Goal: Task Accomplishment & Management: Use online tool/utility

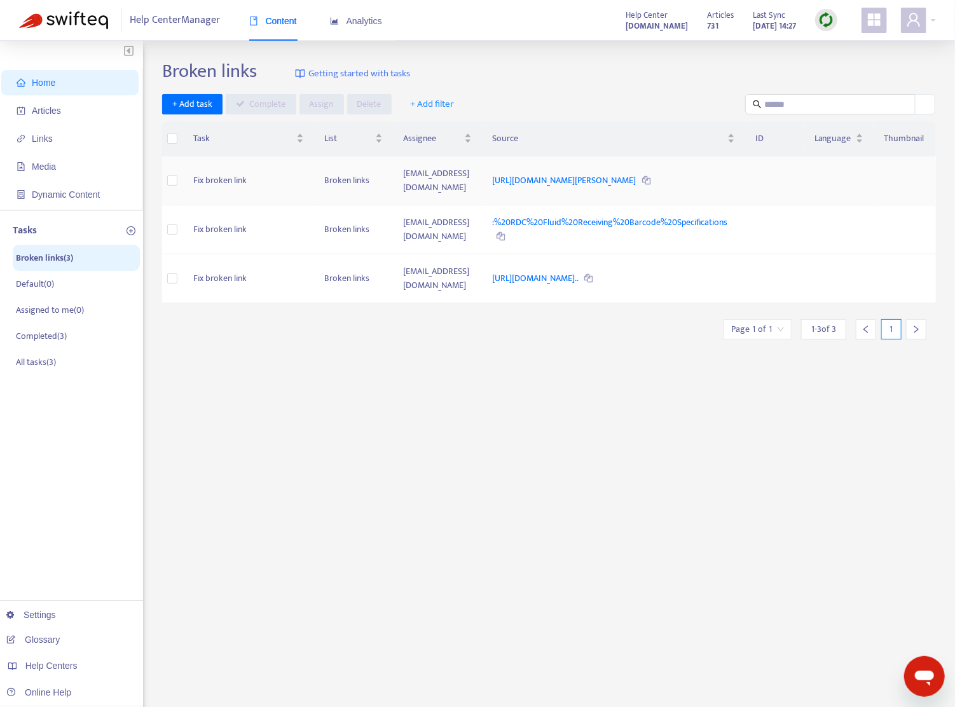
click at [314, 176] on td "Broken links" at bounding box center [353, 180] width 79 height 49
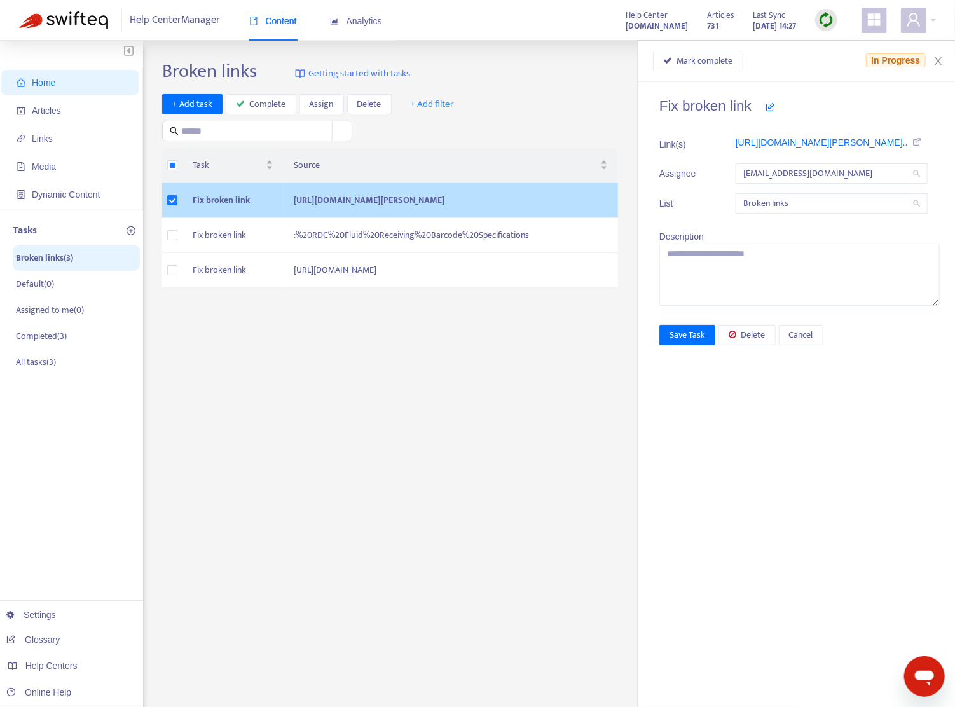
click at [457, 375] on div "Broken links Getting started with tasks + Add task Complete Assign Delete + Add…" at bounding box center [549, 432] width 774 height 744
click at [284, 253] on td ":%20RDC%20Fluid%20Receiving%20Barcode%20Specifications" at bounding box center [451, 235] width 335 height 35
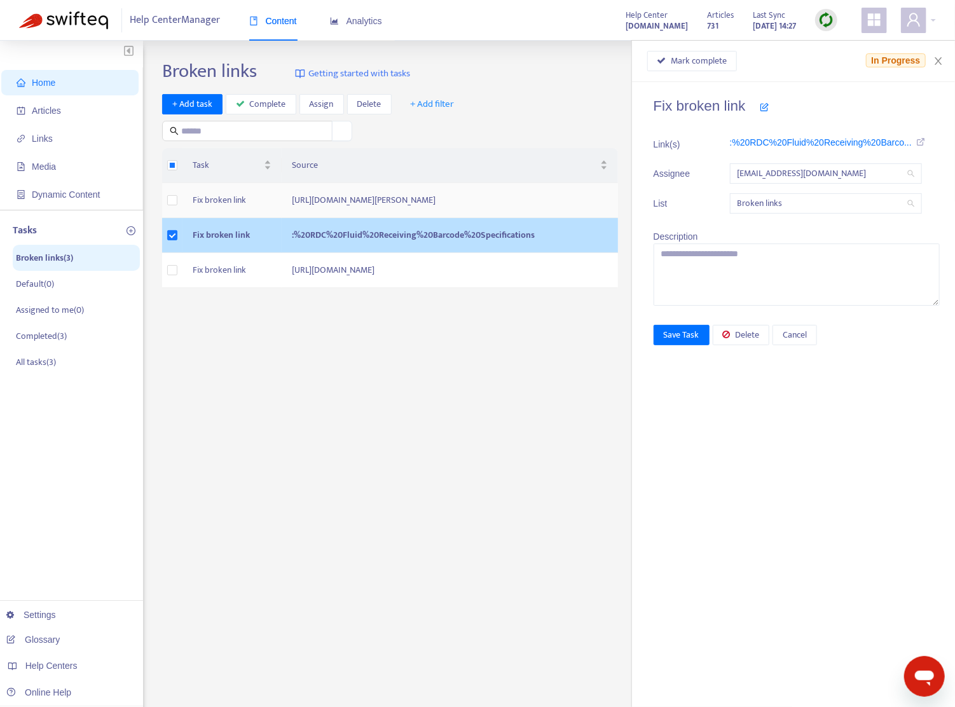
click at [282, 253] on td ":%20RDC%20Fluid%20Receiving%20Barcode%20Specifications" at bounding box center [450, 235] width 336 height 35
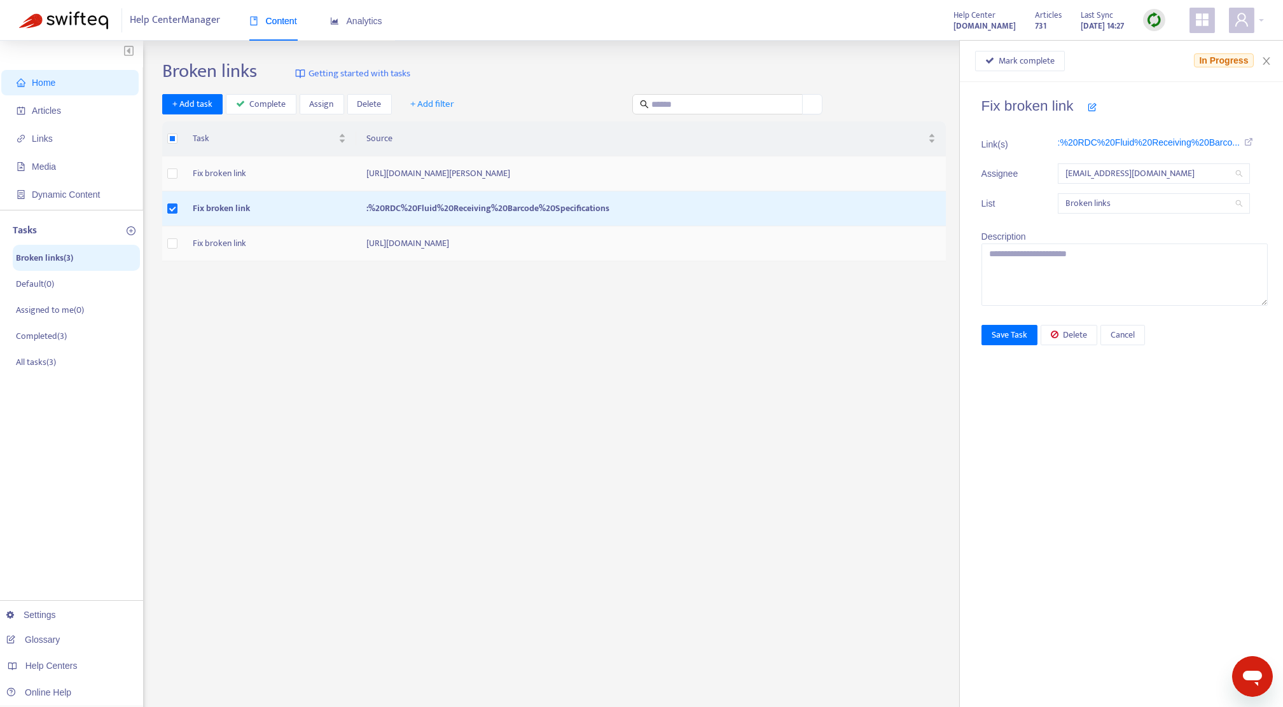
click at [282, 249] on td "Fix broken link" at bounding box center [270, 243] width 174 height 35
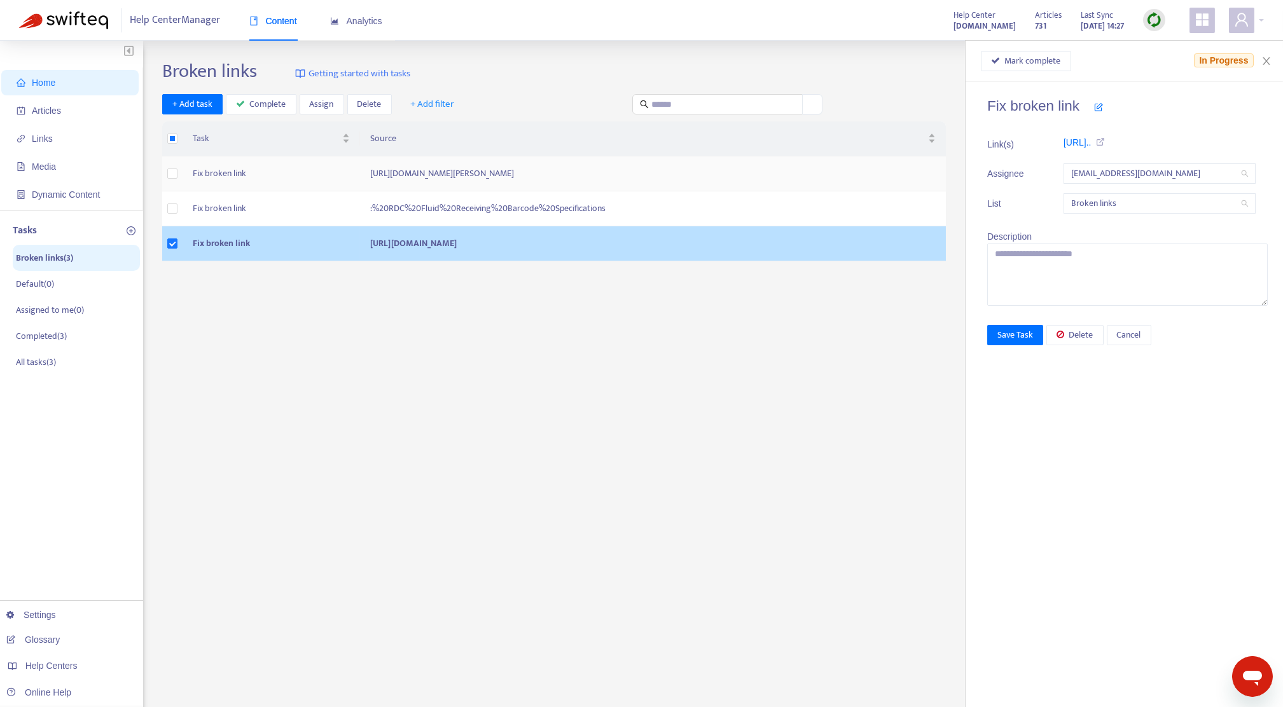
click at [275, 243] on td "Fix broken link" at bounding box center [271, 243] width 177 height 35
click at [275, 251] on td "Fix broken link" at bounding box center [271, 243] width 177 height 35
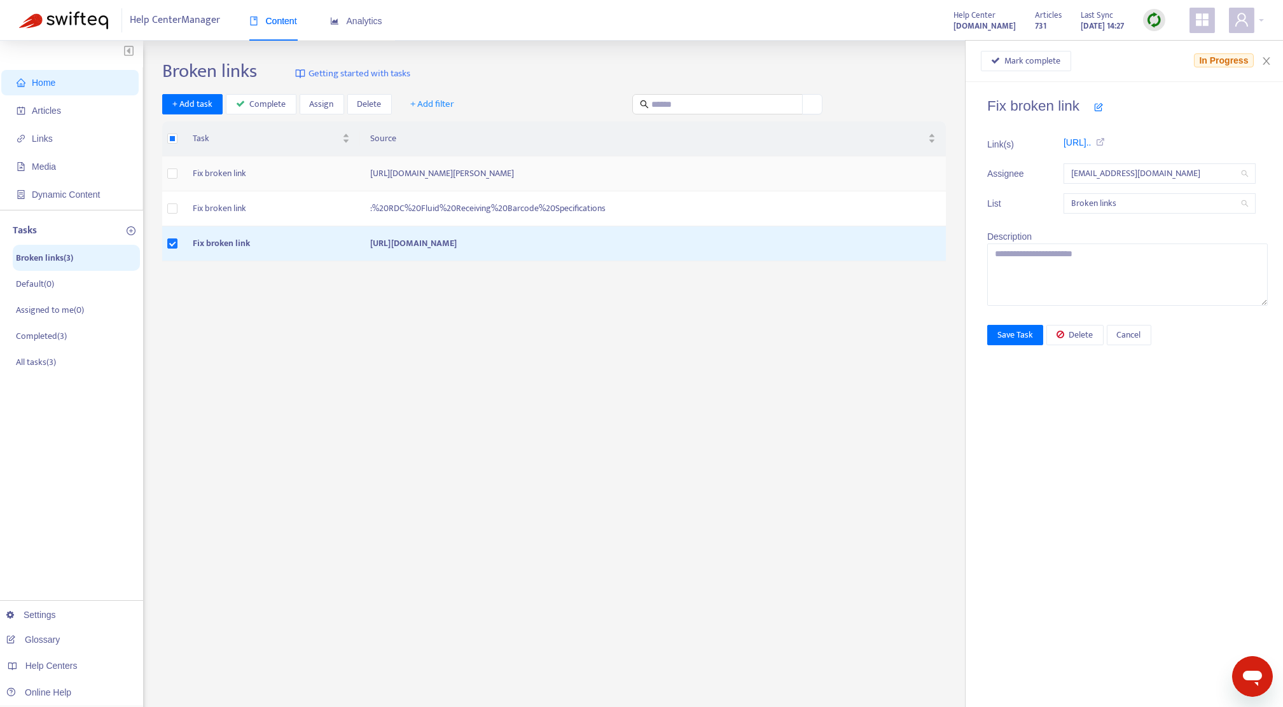
click at [955, 149] on span "https://supplierhub-resources.homed..." at bounding box center [1083, 144] width 41 height 19
click at [955, 139] on icon at bounding box center [1098, 141] width 14 height 9
click at [268, 179] on td "Fix broken link" at bounding box center [271, 173] width 177 height 35
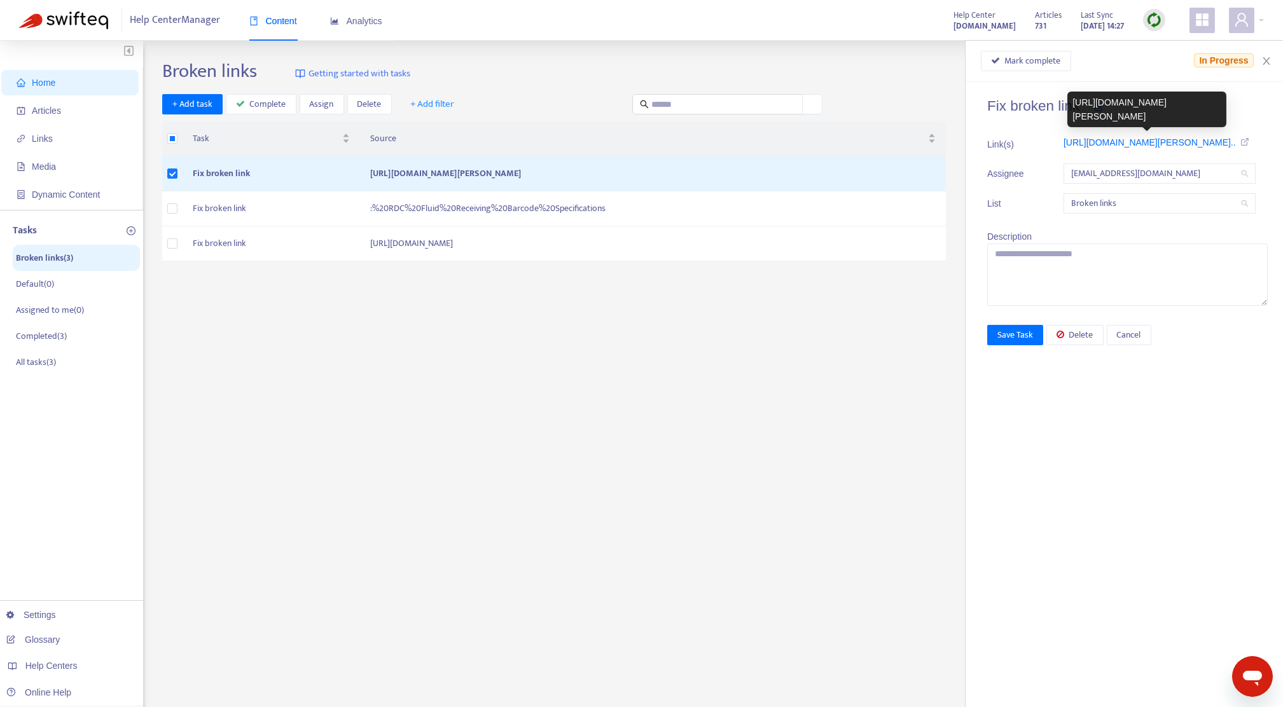
click at [955, 137] on link at bounding box center [1243, 142] width 14 height 10
drag, startPoint x: 1156, startPoint y: 141, endPoint x: 1107, endPoint y: 111, distance: 57.7
drag, startPoint x: 1107, startPoint y: 111, endPoint x: 881, endPoint y: 366, distance: 341.5
click at [881, 366] on div "Broken links Getting started with tasks + Add task Complete Assign Delete + Add…" at bounding box center [713, 432] width 1102 height 744
click at [955, 142] on link "http://www.estes.express.com/myeste..." at bounding box center [1149, 142] width 172 height 10
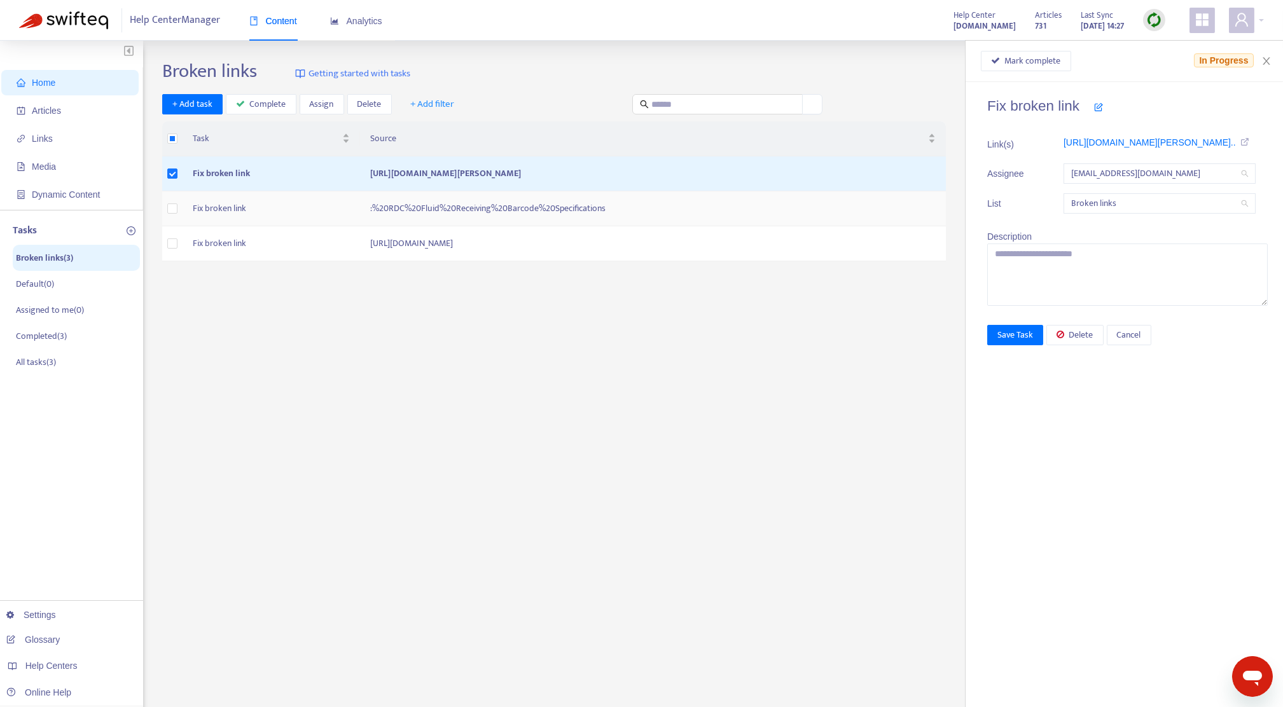
click at [530, 211] on td ":%20RDC%20Fluid%20Receiving%20Barcode%20Specifications" at bounding box center [653, 208] width 586 height 35
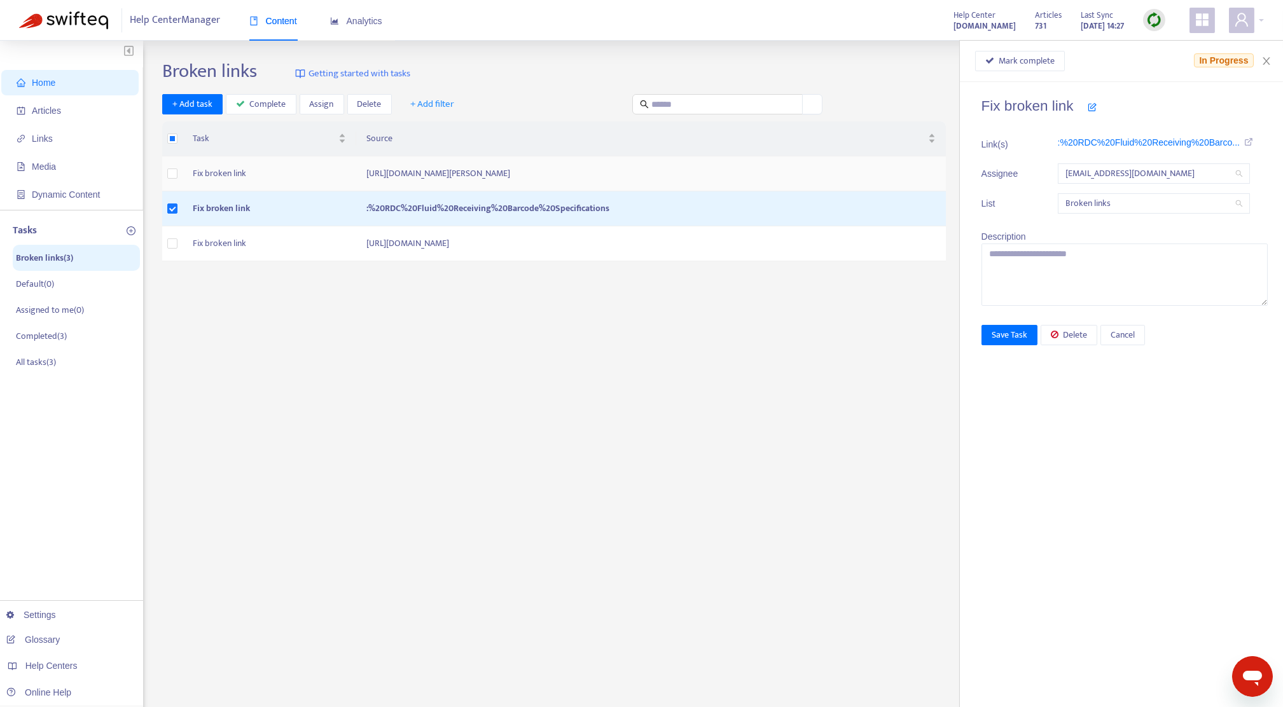
click at [553, 163] on td "[URL][DOMAIN_NAME][PERSON_NAME]" at bounding box center [651, 173] width 590 height 35
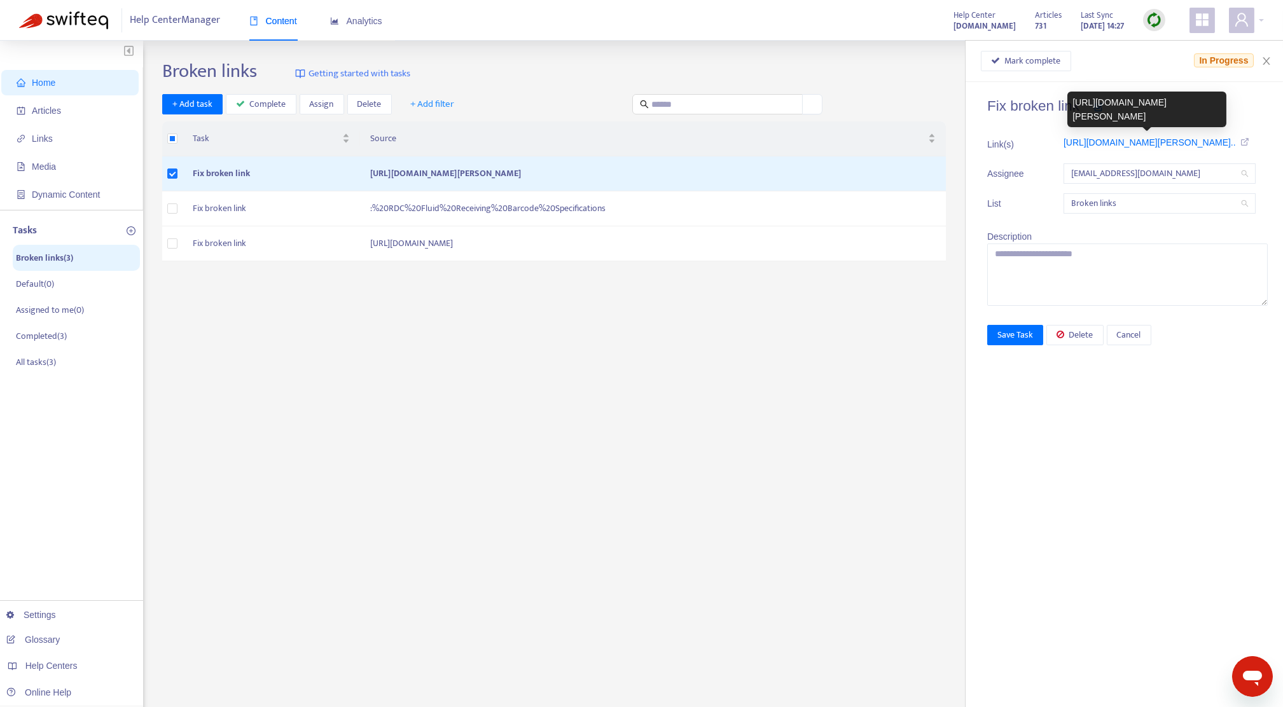
click at [955, 142] on icon at bounding box center [1243, 141] width 14 height 9
click at [234, 209] on td "Fix broken link" at bounding box center [271, 208] width 177 height 35
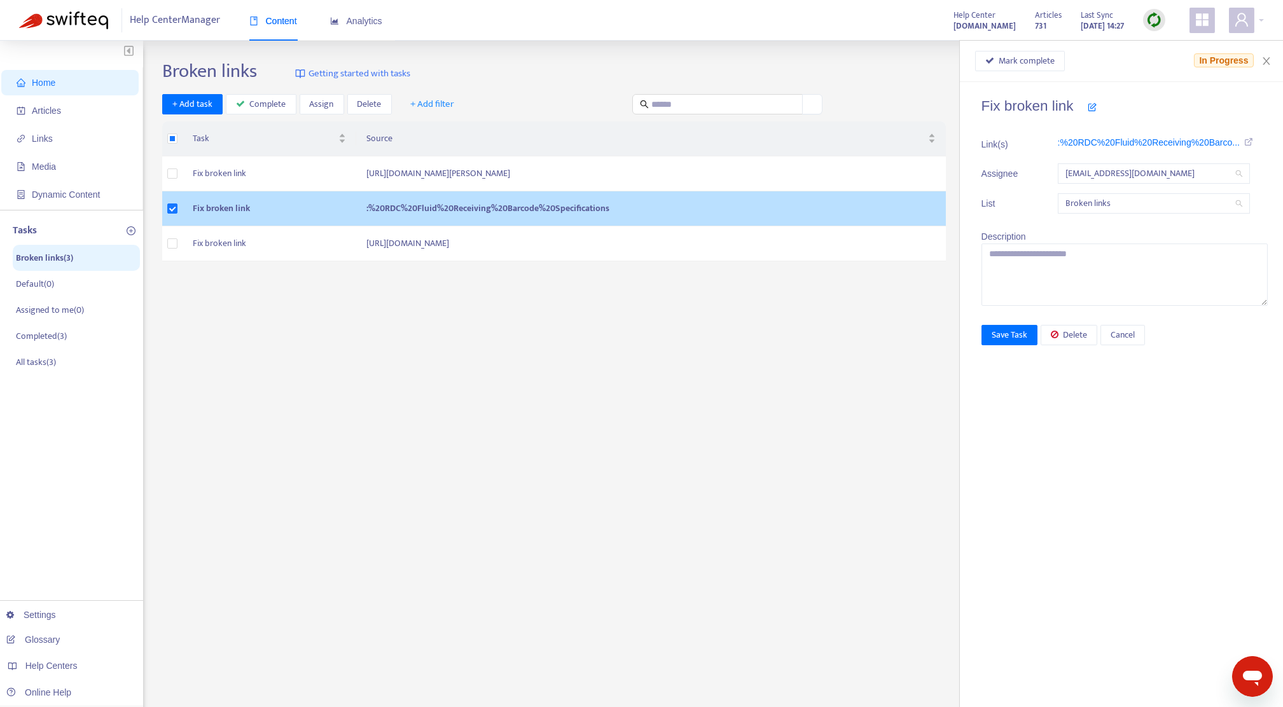
click at [234, 209] on td "Fix broken link" at bounding box center [270, 208] width 174 height 35
drag, startPoint x: 577, startPoint y: 208, endPoint x: 305, endPoint y: 200, distance: 271.7
click at [305, 200] on tr "Fix broken link :%20RDC%20Fluid%20Receiving%20Barcode%20Specifications" at bounding box center [554, 208] width 784 height 35
copy tr ":%20RDC%20Fluid%20Receiving%20Barcode%20Specifications"
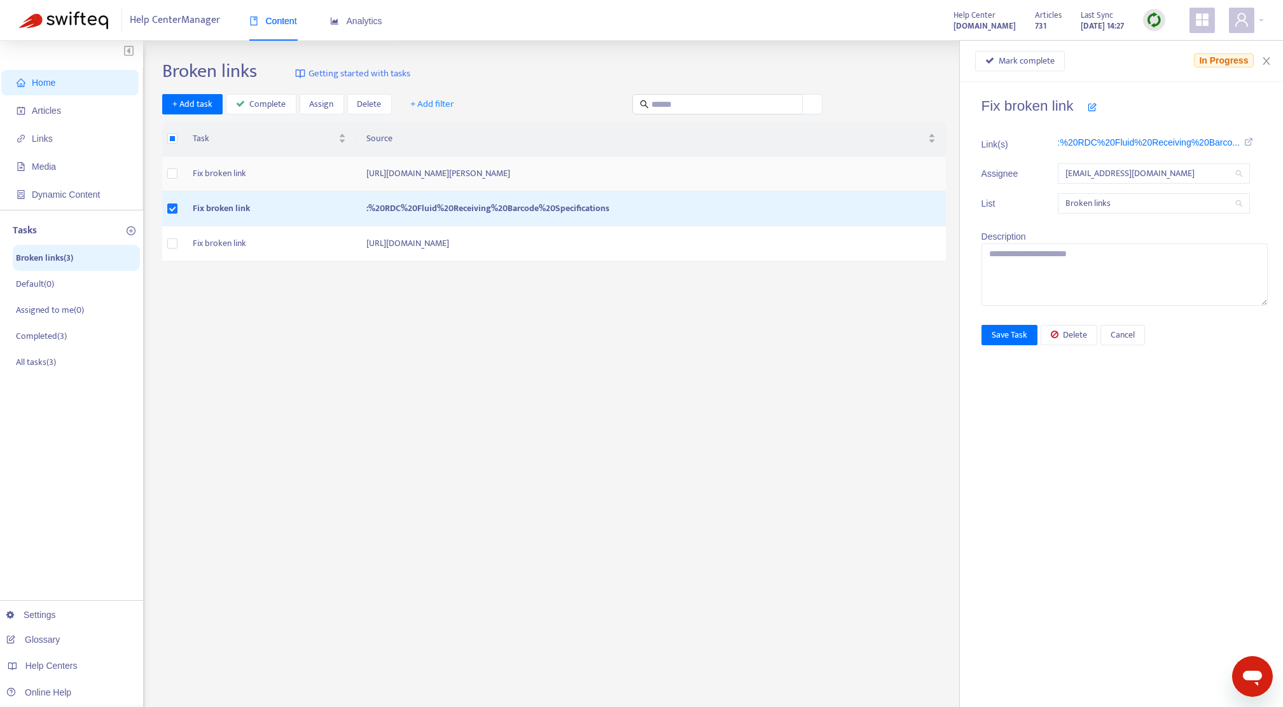
click at [545, 176] on td "[URL][DOMAIN_NAME][PERSON_NAME]" at bounding box center [651, 173] width 590 height 35
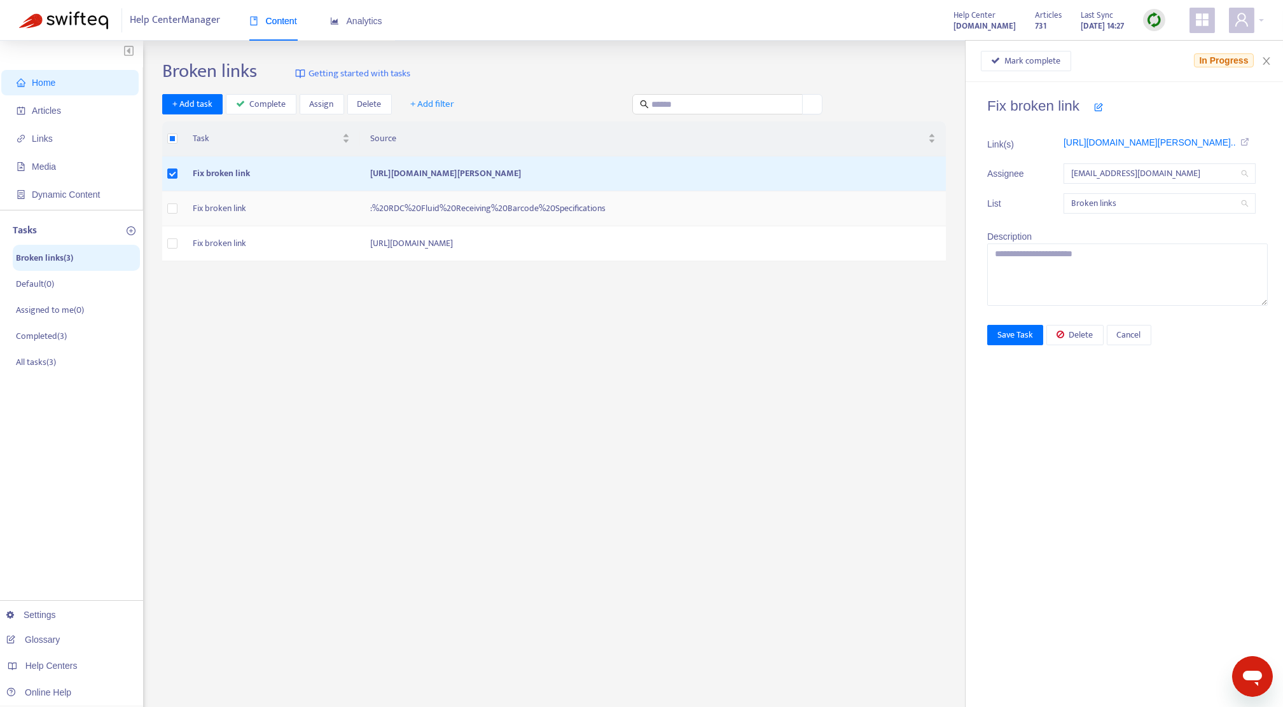
click at [263, 208] on td "Fix broken link" at bounding box center [271, 208] width 177 height 35
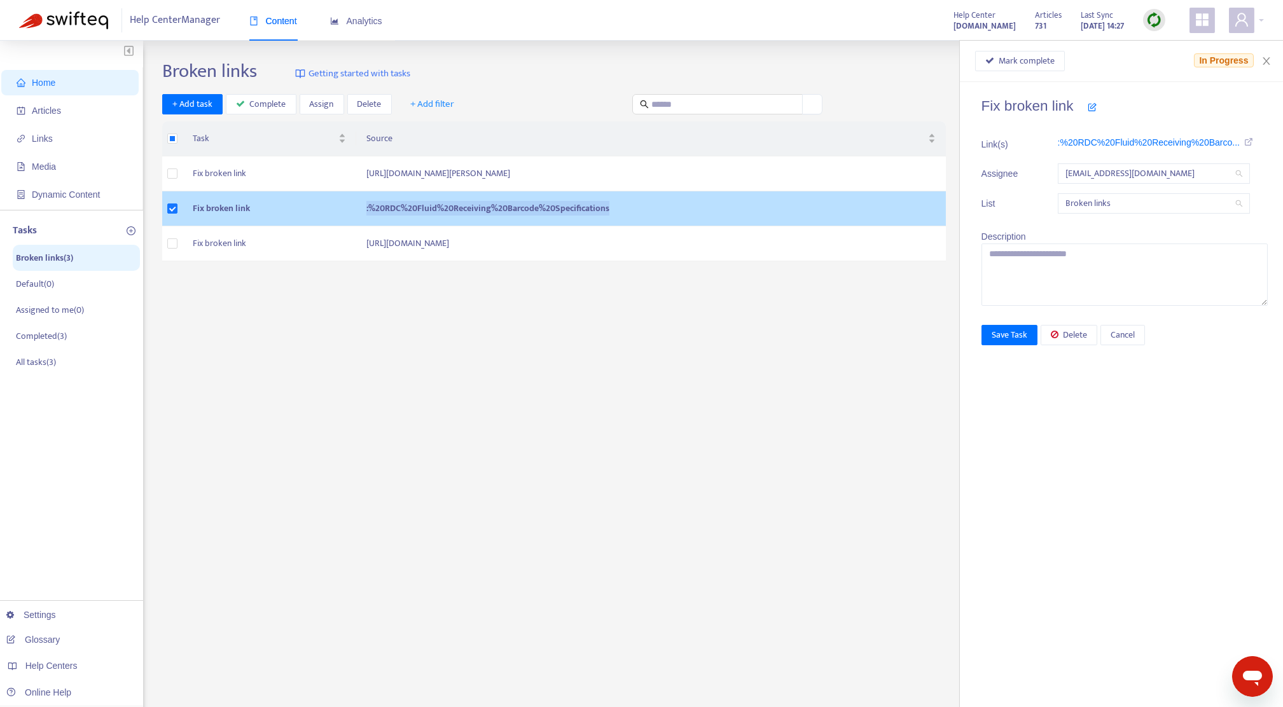
drag, startPoint x: 583, startPoint y: 206, endPoint x: 304, endPoint y: 215, distance: 279.3
click at [304, 215] on tr "Fix broken link :%20RDC%20Fluid%20Receiving%20Barcode%20Specifications" at bounding box center [554, 208] width 784 height 35
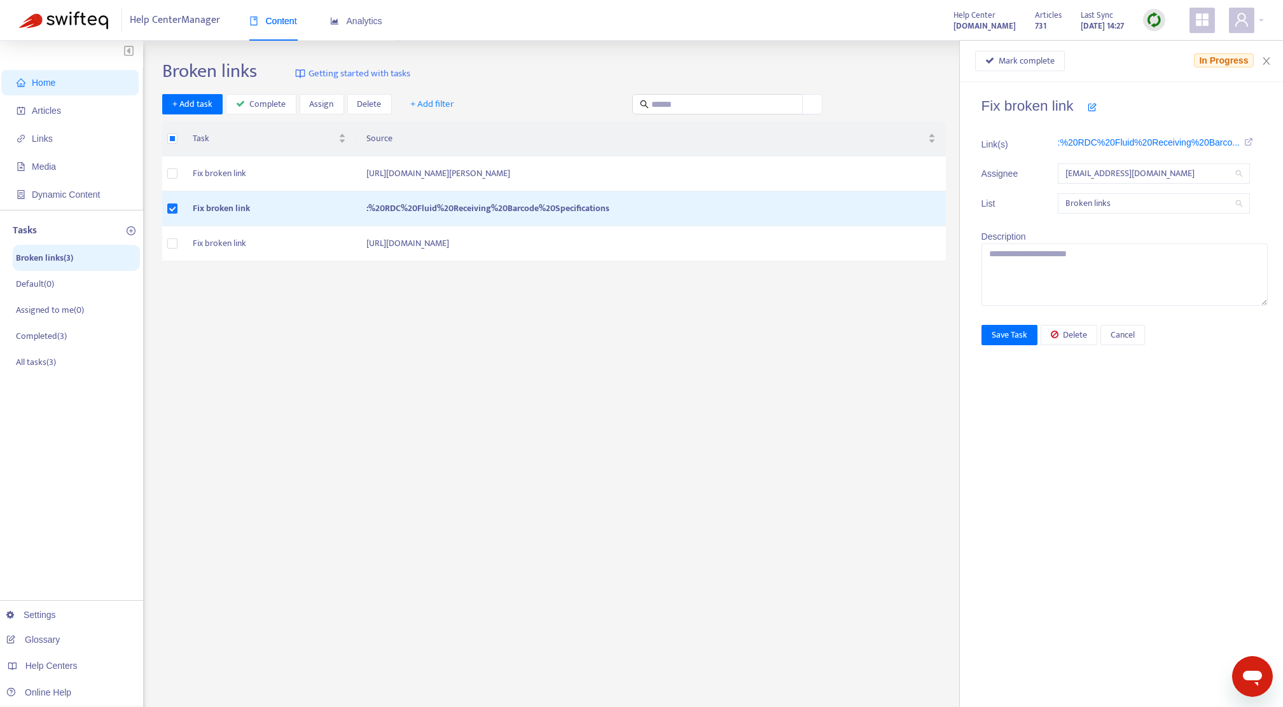
click at [780, 398] on div "Broken links Getting started with tasks + Add task Complete Assign Delete + Add…" at bounding box center [713, 432] width 1102 height 744
click at [36, 151] on span "Links" at bounding box center [73, 138] width 112 height 25
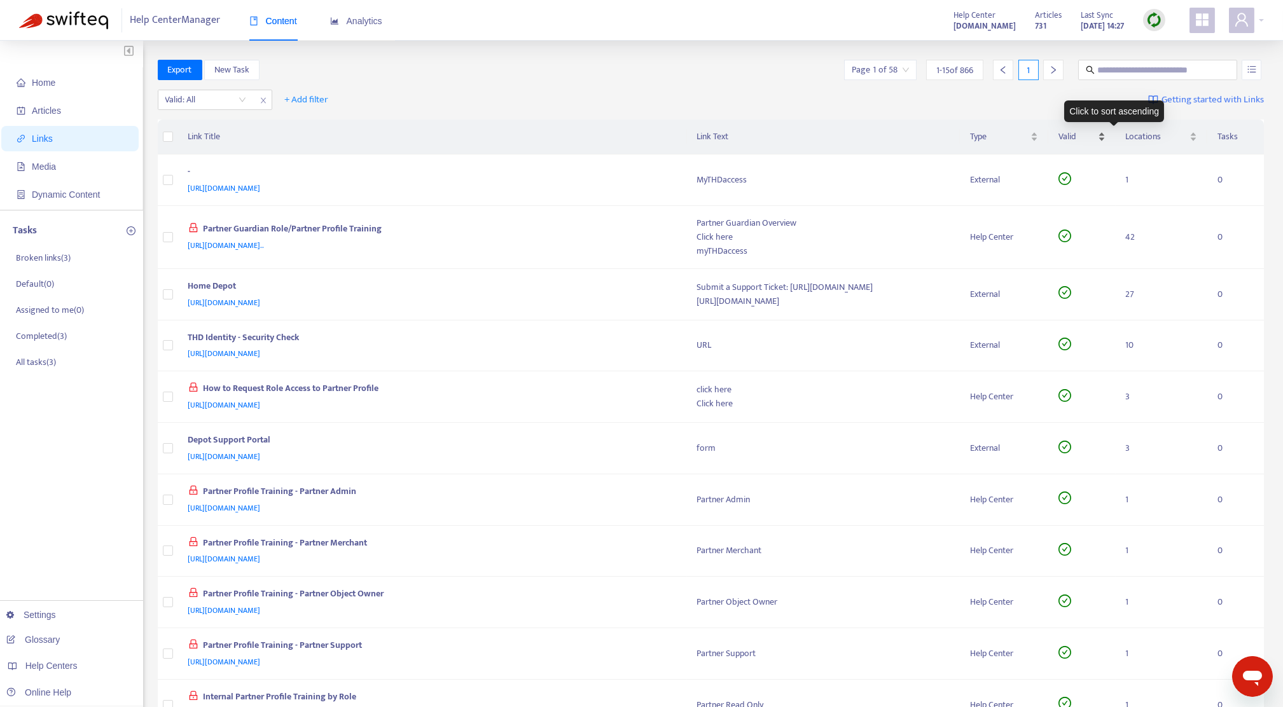
click at [955, 139] on div "Valid" at bounding box center [1081, 137] width 47 height 14
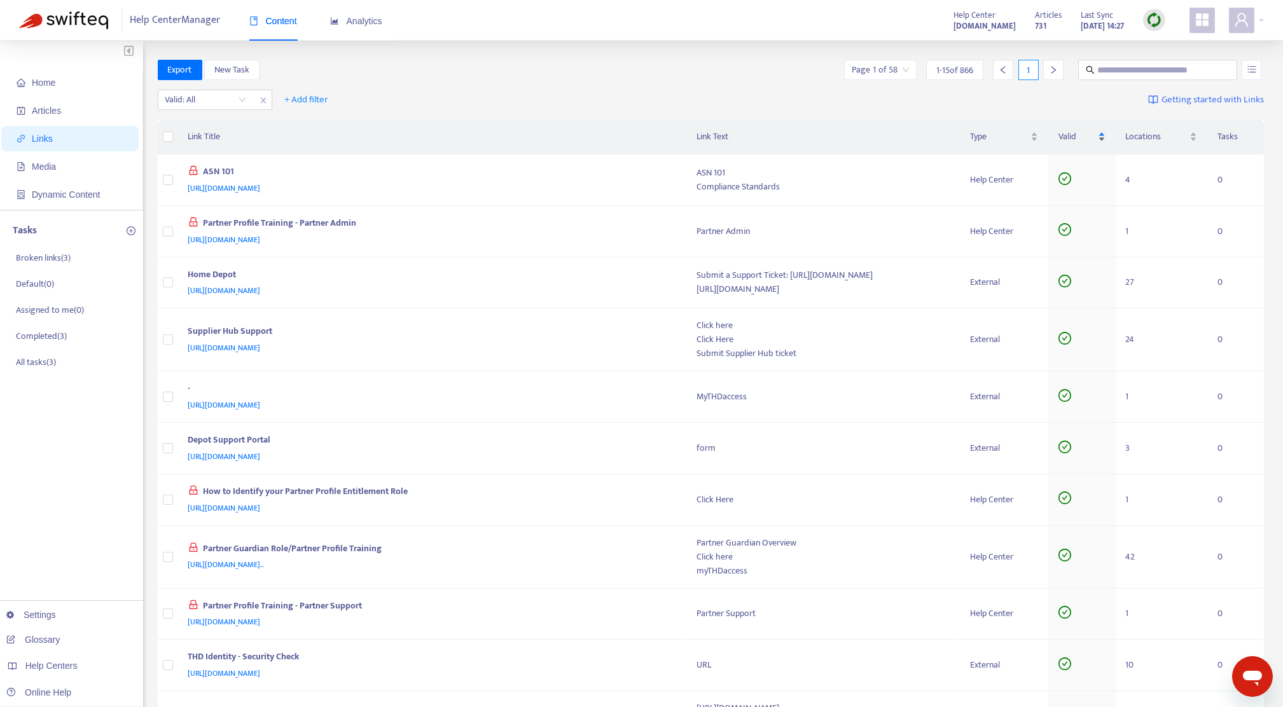
click at [955, 133] on div "Valid" at bounding box center [1081, 137] width 47 height 14
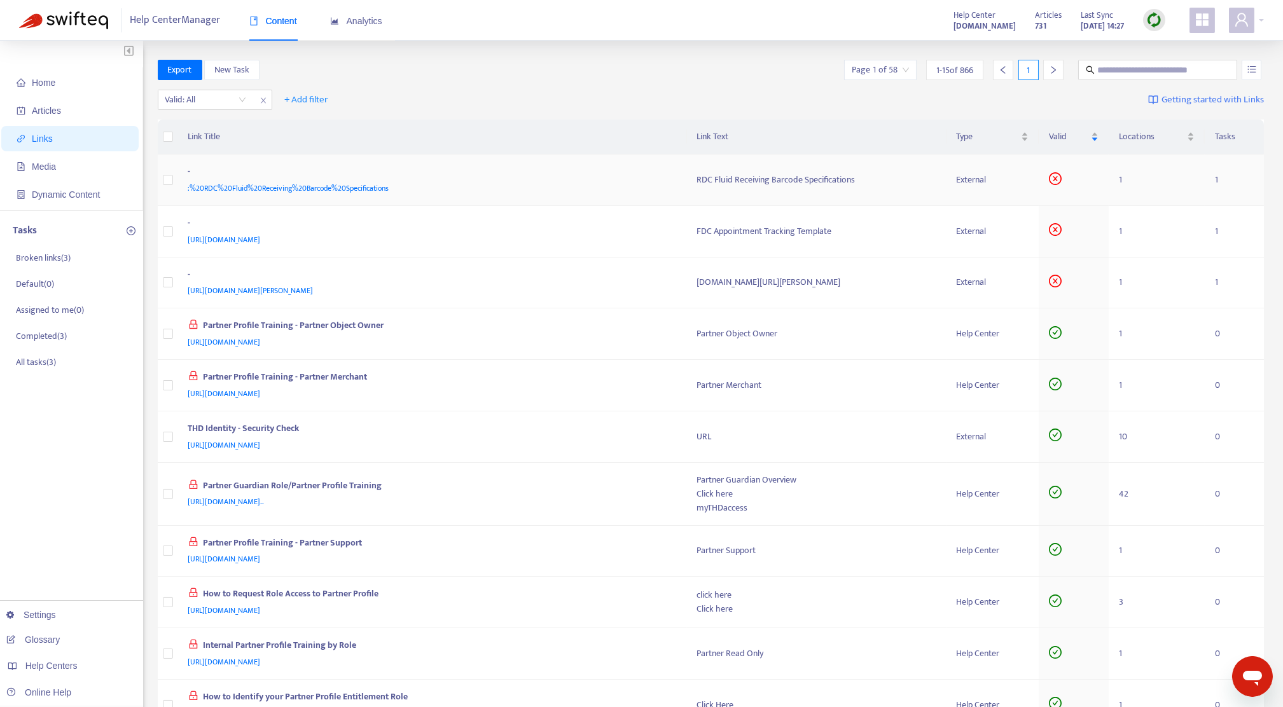
click at [422, 174] on div "-" at bounding box center [430, 173] width 484 height 17
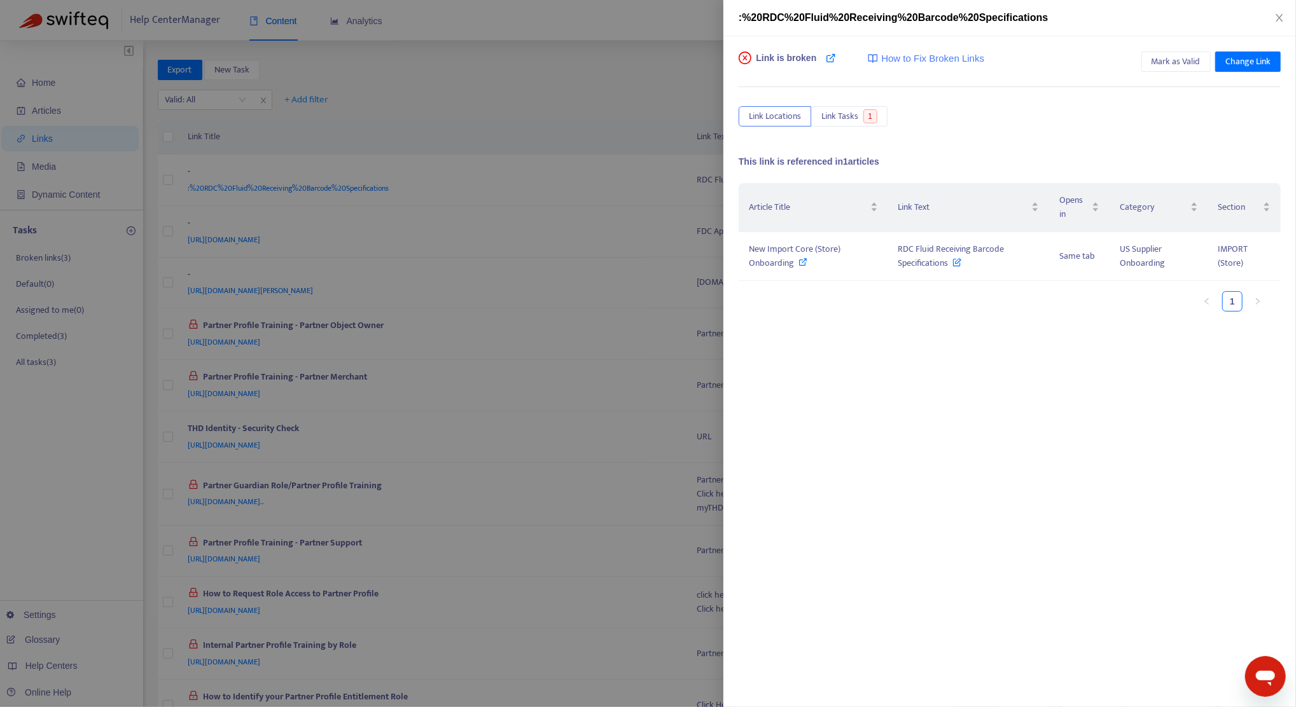
click at [80, 502] on div at bounding box center [648, 353] width 1296 height 707
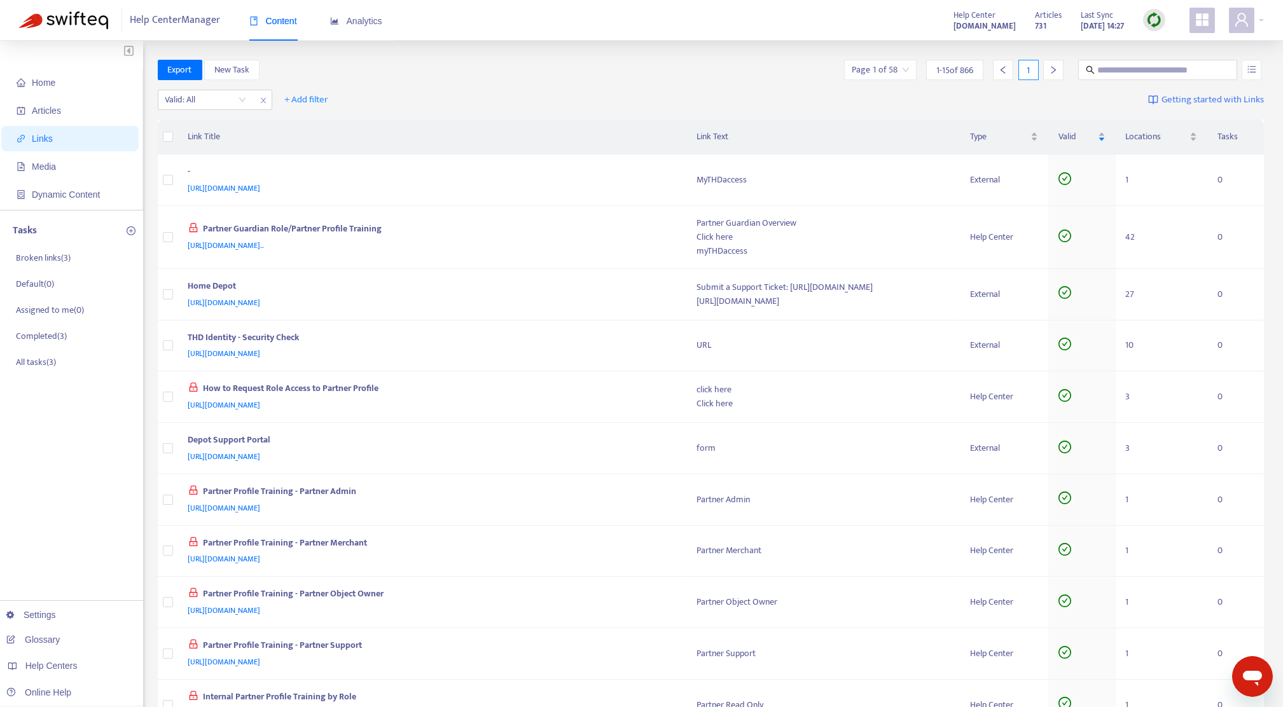
click at [46, 449] on div "Home Articles Links Media Dynamic Content Tasks Broken links ( 3 ) Default ( 0 …" at bounding box center [71, 536] width 143 height 990
click at [77, 424] on div "Home Articles Links Media Dynamic Content Tasks Broken links ( 3 ) Default ( 0 …" at bounding box center [71, 536] width 143 height 990
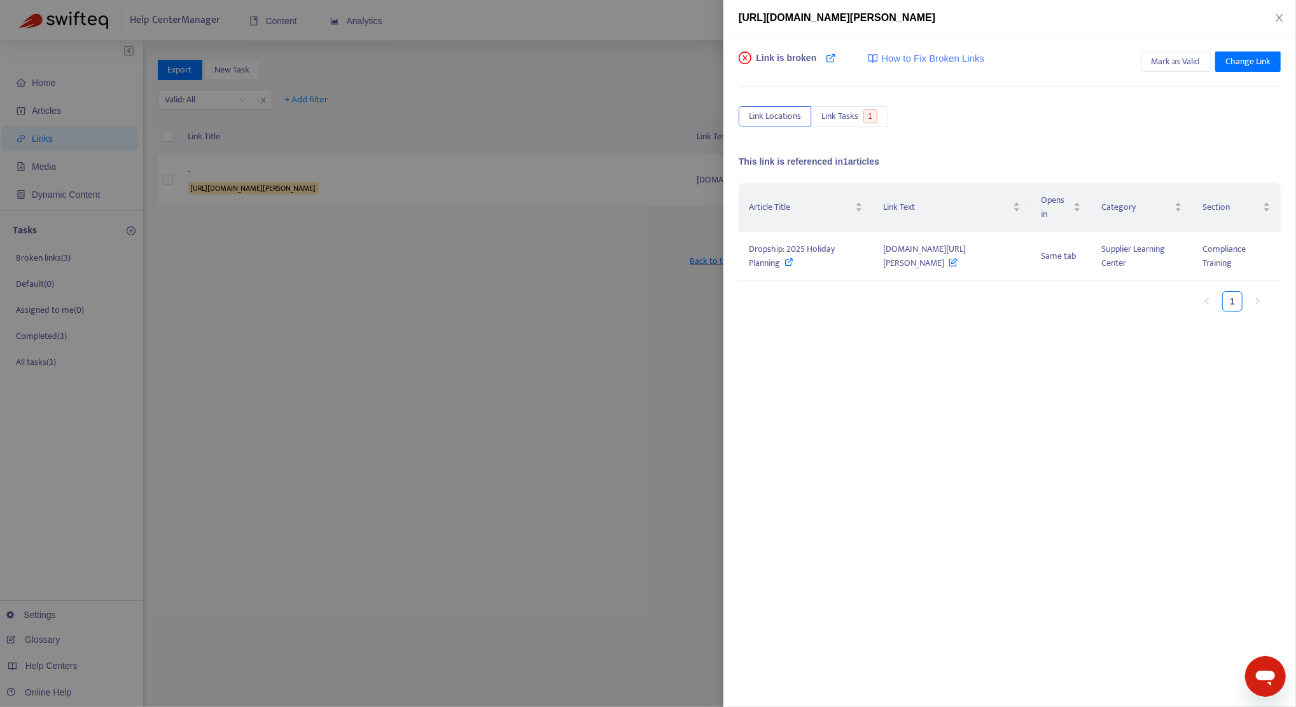
click at [448, 499] on div at bounding box center [648, 353] width 1296 height 707
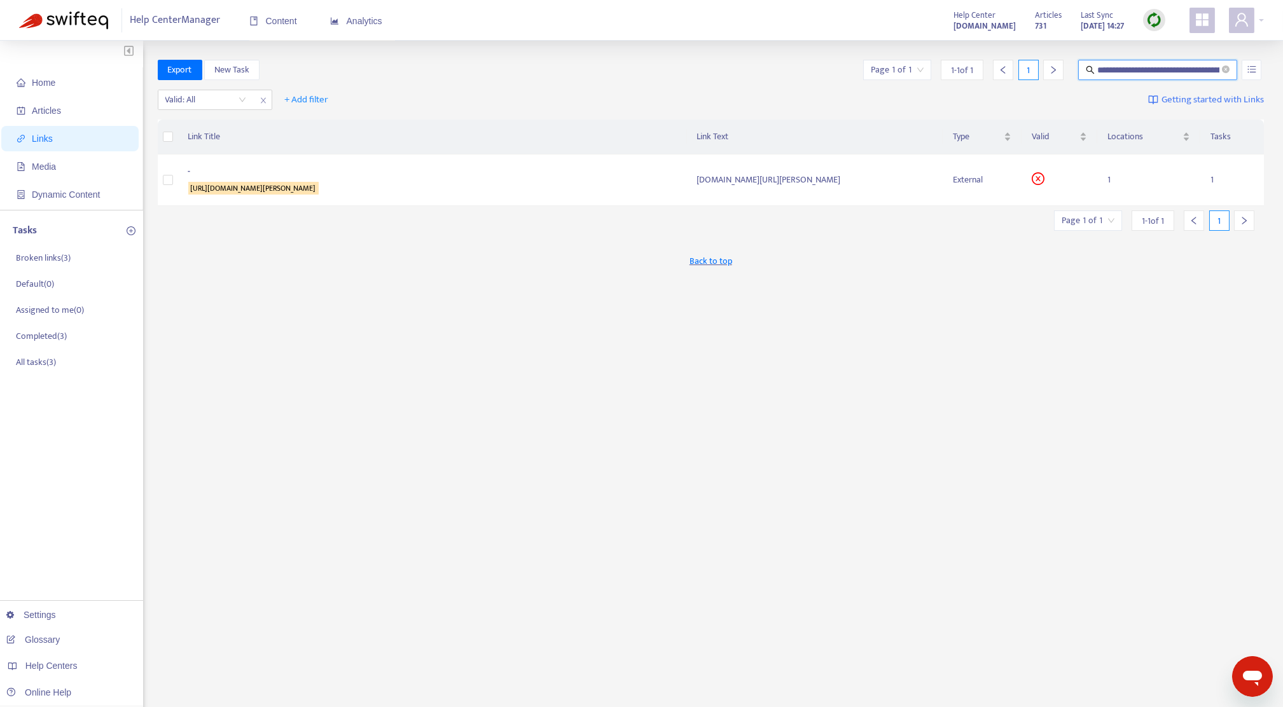
click at [1099, 69] on input "**********" at bounding box center [1158, 70] width 122 height 14
drag, startPoint x: 1099, startPoint y: 70, endPoint x: 1295, endPoint y: 74, distance: 195.9
click at [1283, 74] on html "**********" at bounding box center [641, 402] width 1283 height 804
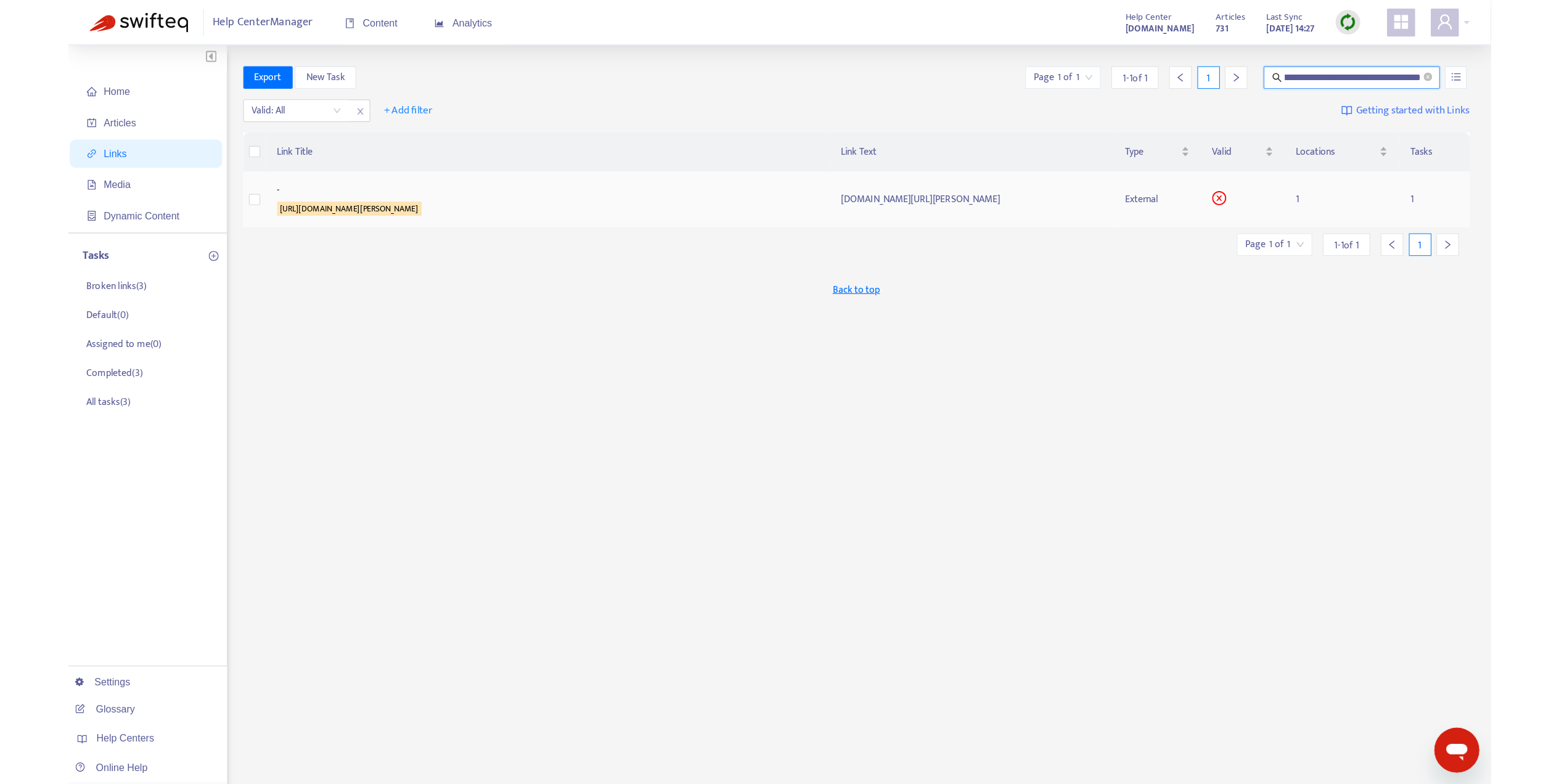
scroll to position [0, 0]
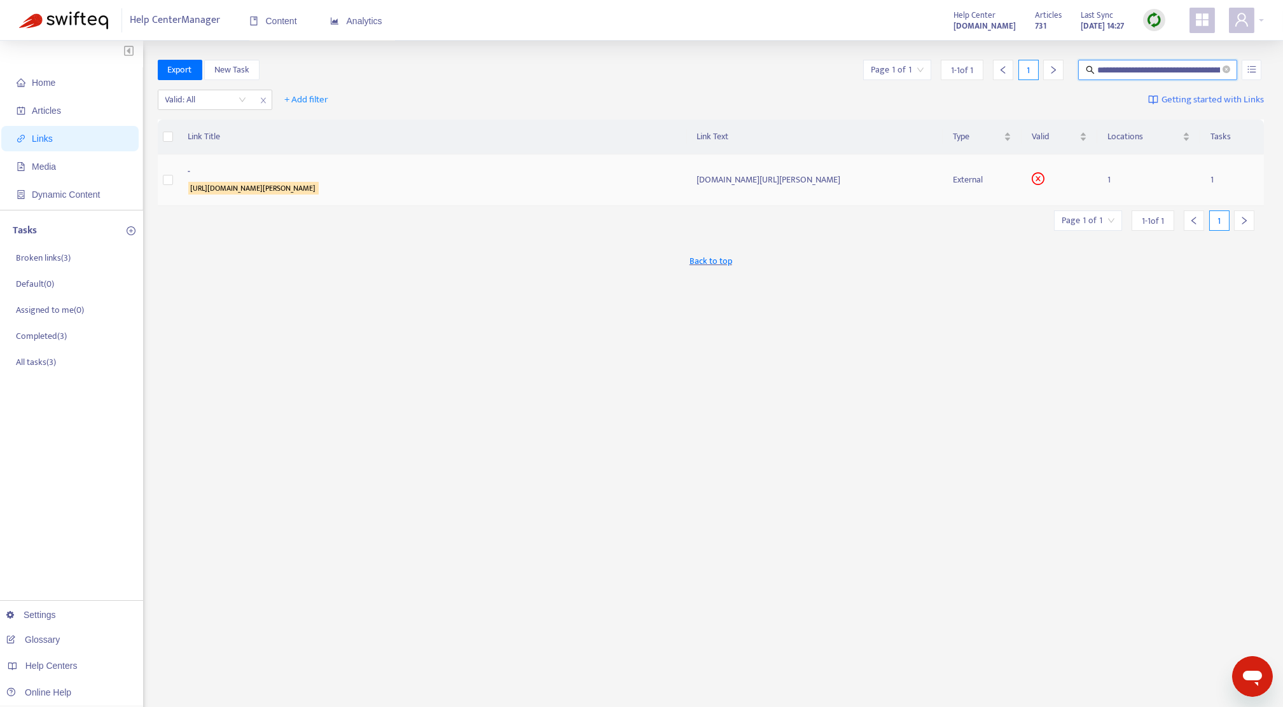
click at [247, 190] on sqkw "[URL][DOMAIN_NAME][PERSON_NAME]" at bounding box center [253, 188] width 130 height 13
click at [709, 258] on span "Back to top" at bounding box center [710, 260] width 43 height 13
drag, startPoint x: 307, startPoint y: 1, endPoint x: 686, endPoint y: 311, distance: 489.5
click at [686, 311] on div "**********" at bounding box center [711, 432] width 1107 height 744
